Goal: Transaction & Acquisition: Obtain resource

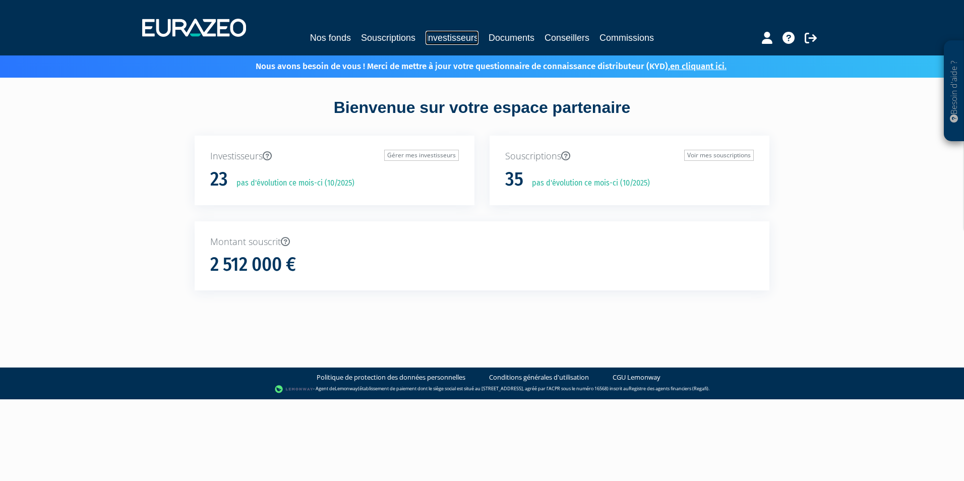
click at [453, 40] on link "Investisseurs" at bounding box center [451, 38] width 53 height 14
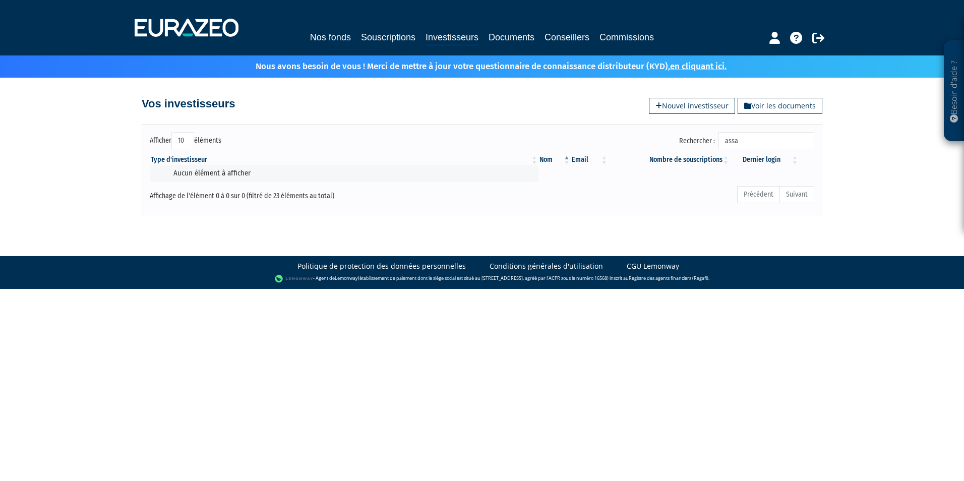
drag, startPoint x: 747, startPoint y: 140, endPoint x: 632, endPoint y: 141, distance: 115.4
click at [632, 141] on div "Rechercher : assa" at bounding box center [651, 142] width 325 height 20
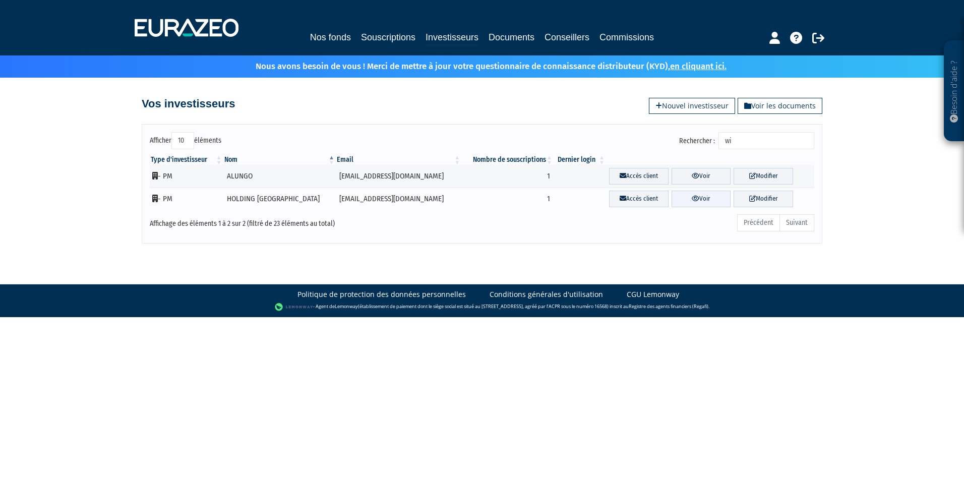
type input "wi"
click at [690, 199] on link "Voir" at bounding box center [700, 198] width 59 height 17
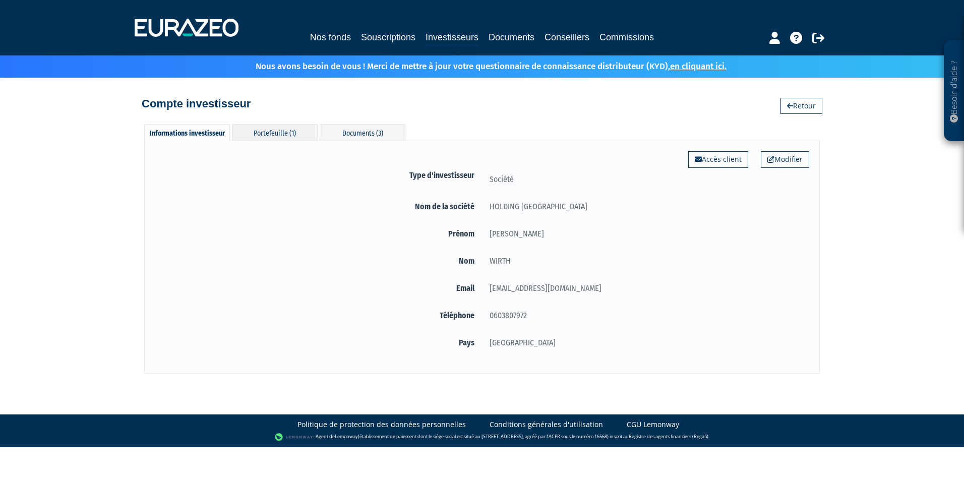
click at [288, 133] on div "Portefeuille (1)" at bounding box center [275, 132] width 86 height 17
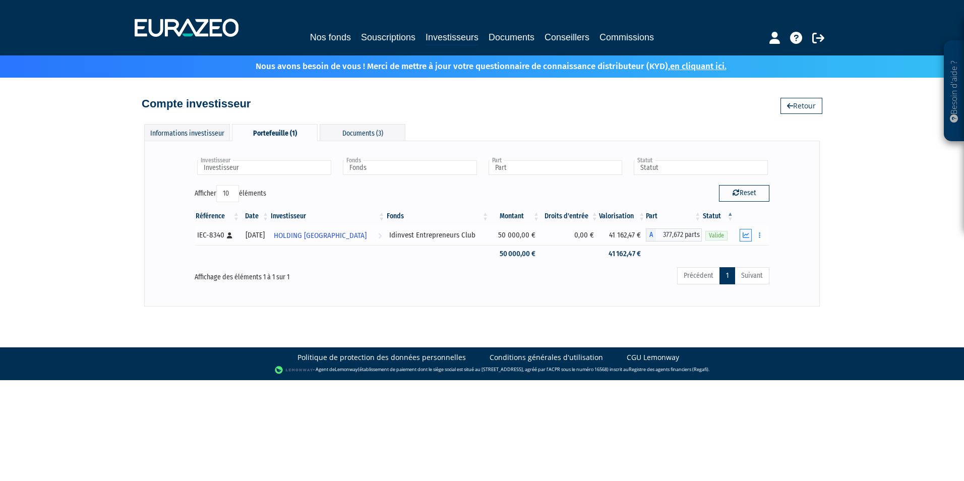
click at [749, 233] on icon "button" at bounding box center [745, 235] width 7 height 7
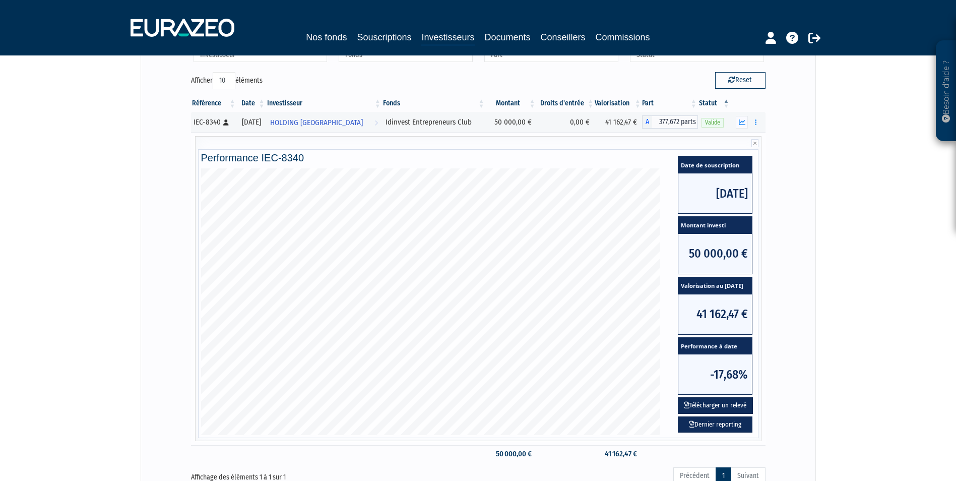
scroll to position [212, 0]
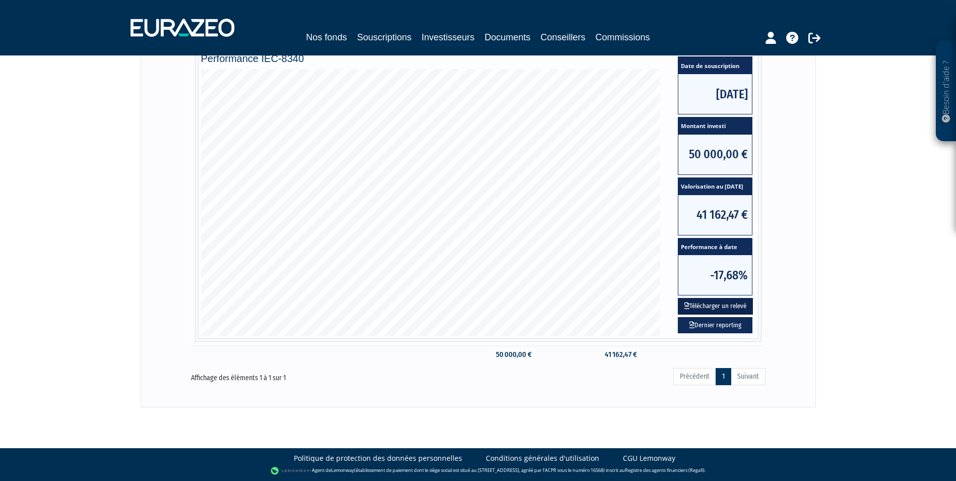
click at [720, 305] on button "Télécharger un relevé" at bounding box center [715, 306] width 75 height 17
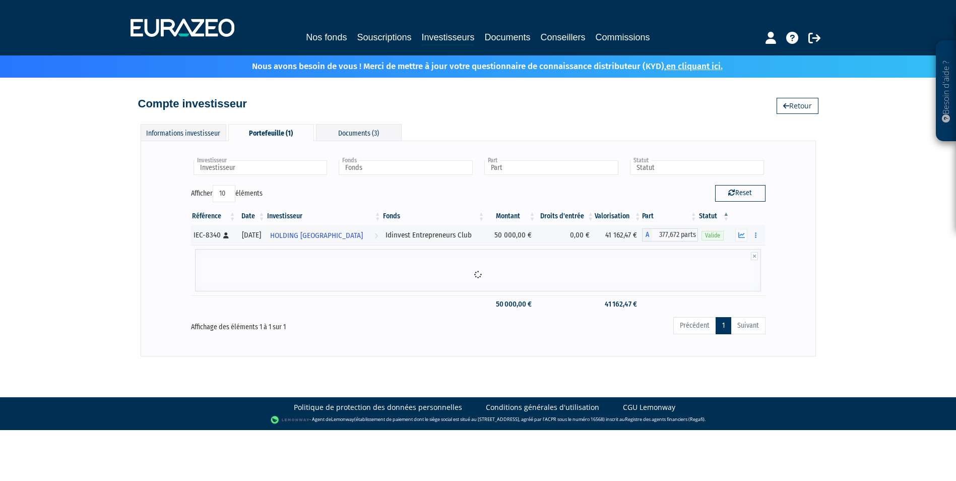
scroll to position [0, 0]
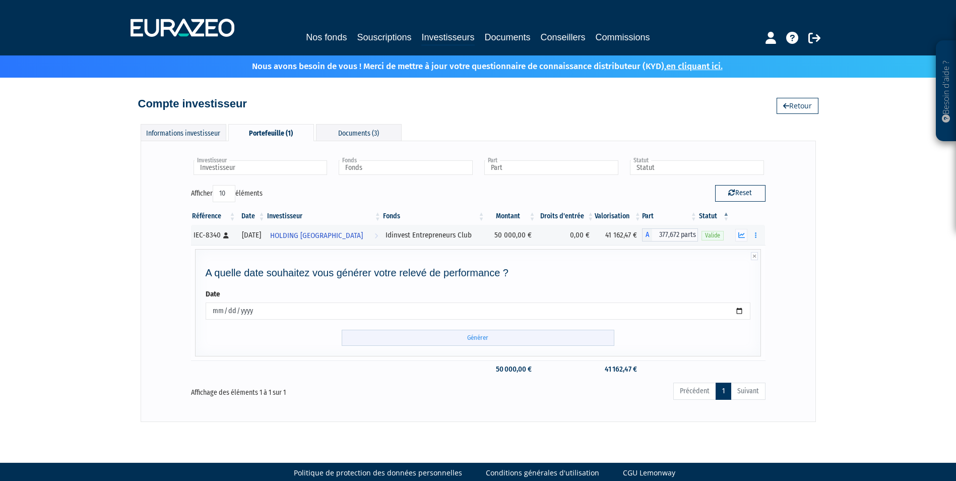
click at [467, 333] on input "Générer" at bounding box center [478, 338] width 273 height 17
click at [519, 36] on link "Documents" at bounding box center [508, 37] width 46 height 14
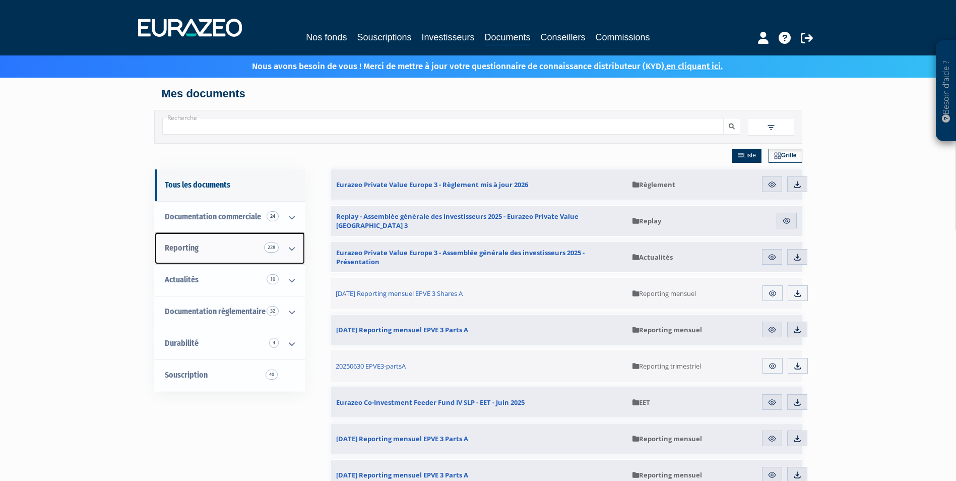
click at [285, 250] on icon at bounding box center [292, 248] width 26 height 31
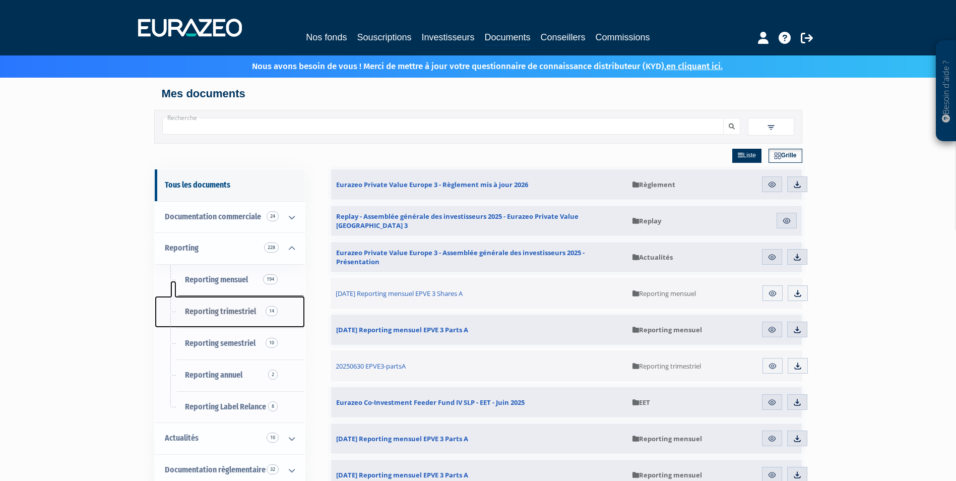
click at [230, 310] on span "Reporting trimestriel 14" at bounding box center [220, 311] width 71 height 10
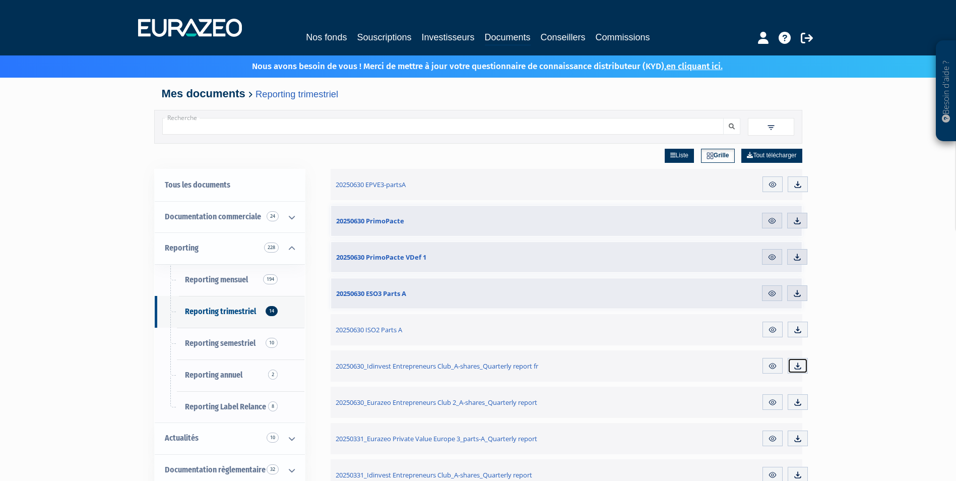
click at [800, 366] on img at bounding box center [797, 365] width 9 height 9
